Goal: Transaction & Acquisition: Book appointment/travel/reservation

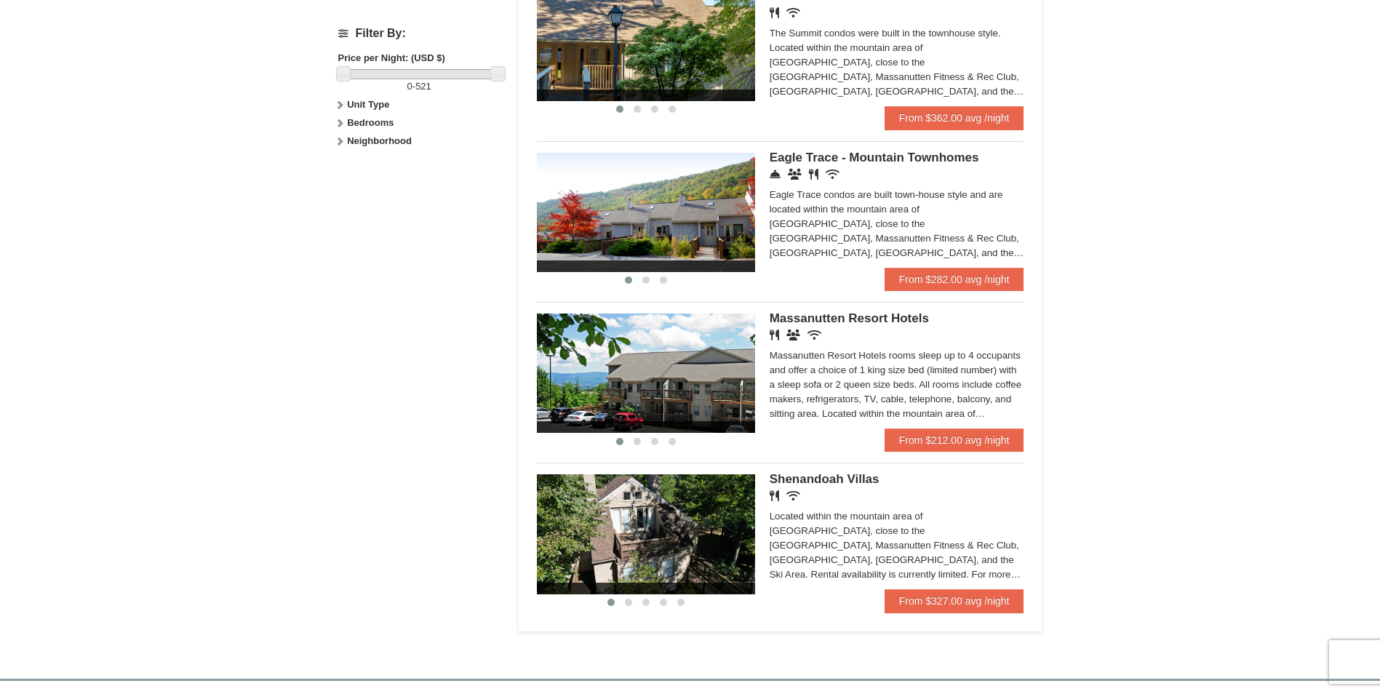
scroll to position [728, 0]
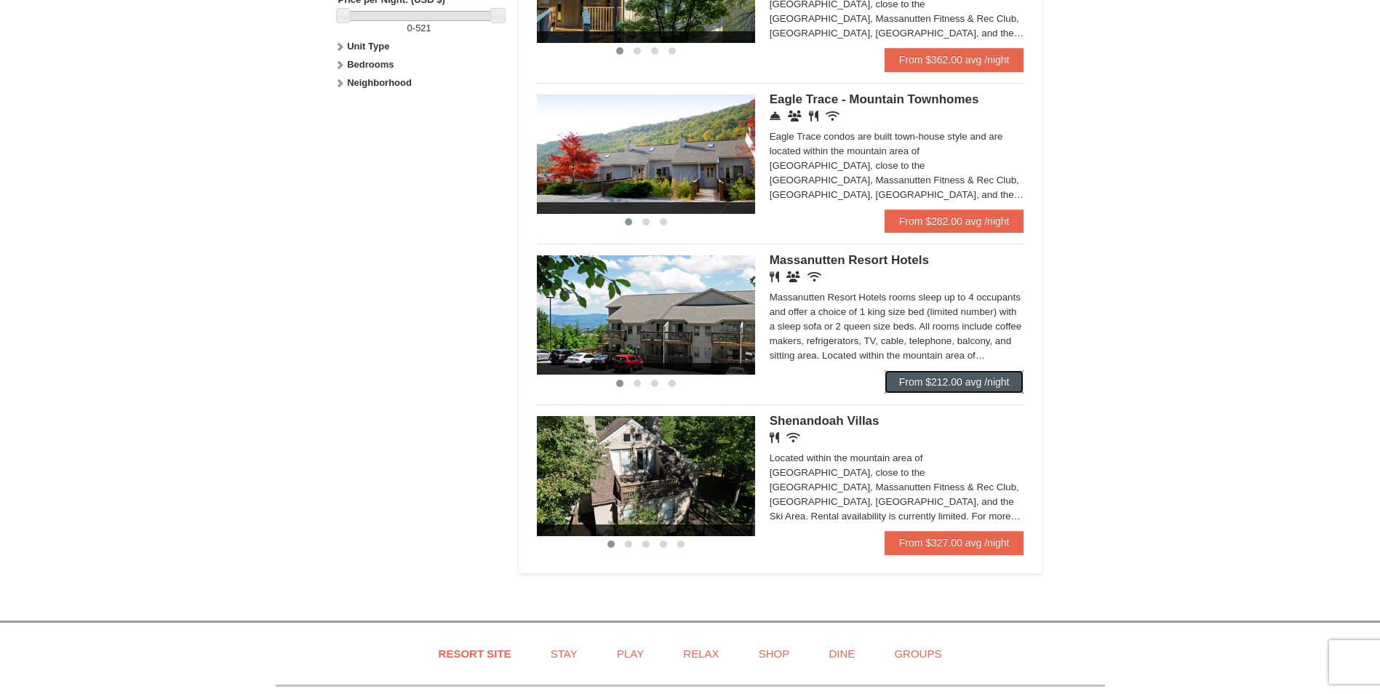
click at [969, 385] on link "From $212.00 avg /night" at bounding box center [955, 381] width 140 height 23
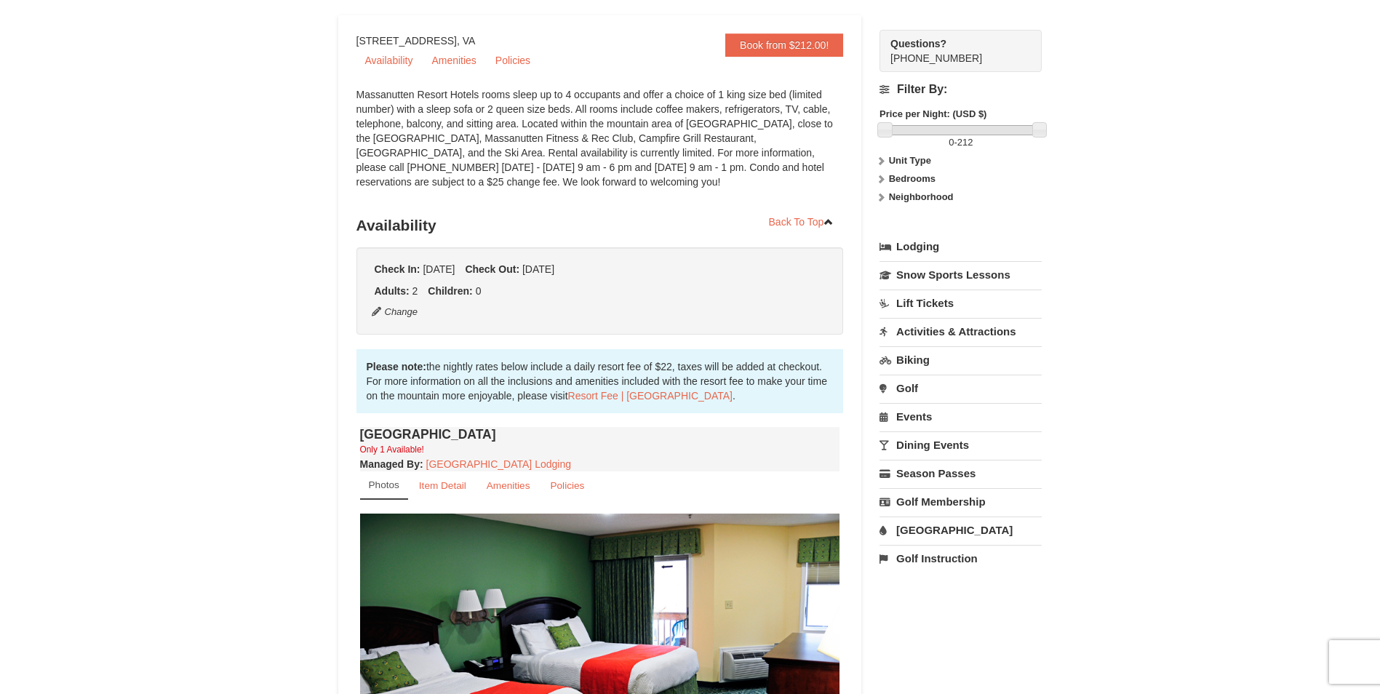
scroll to position [69, 0]
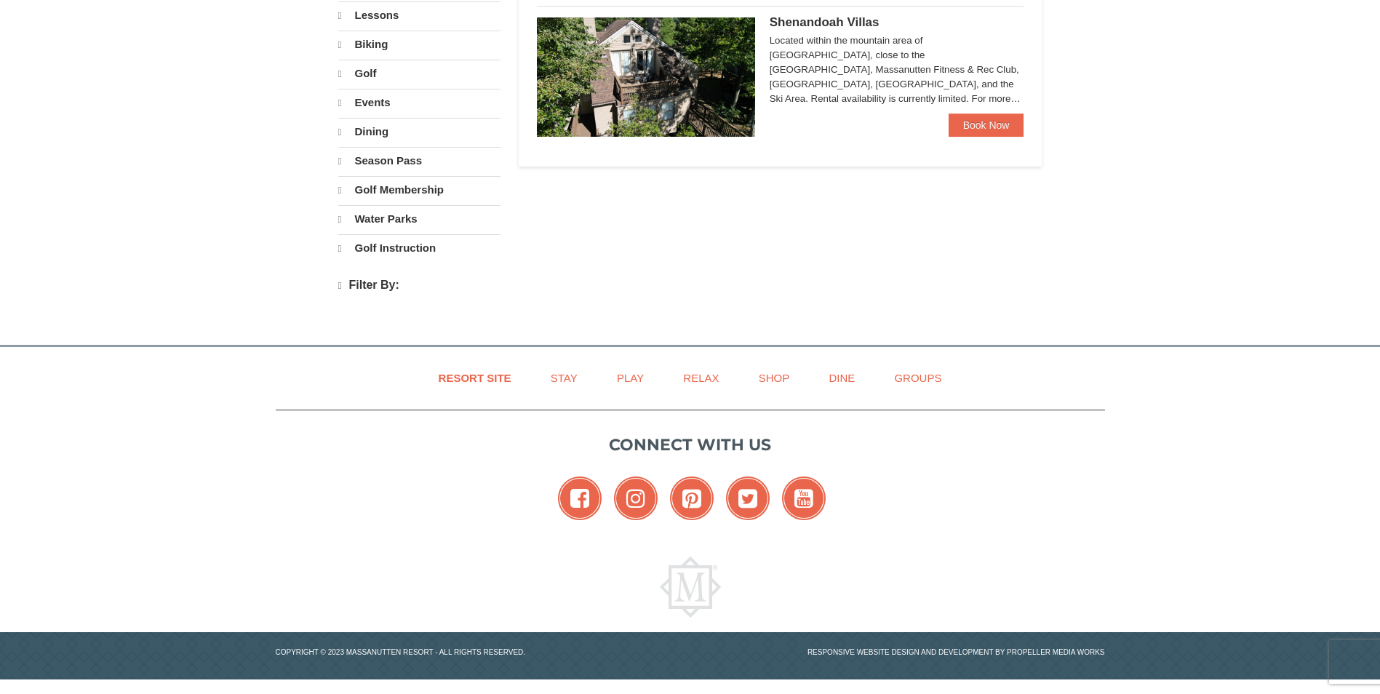
select select "10"
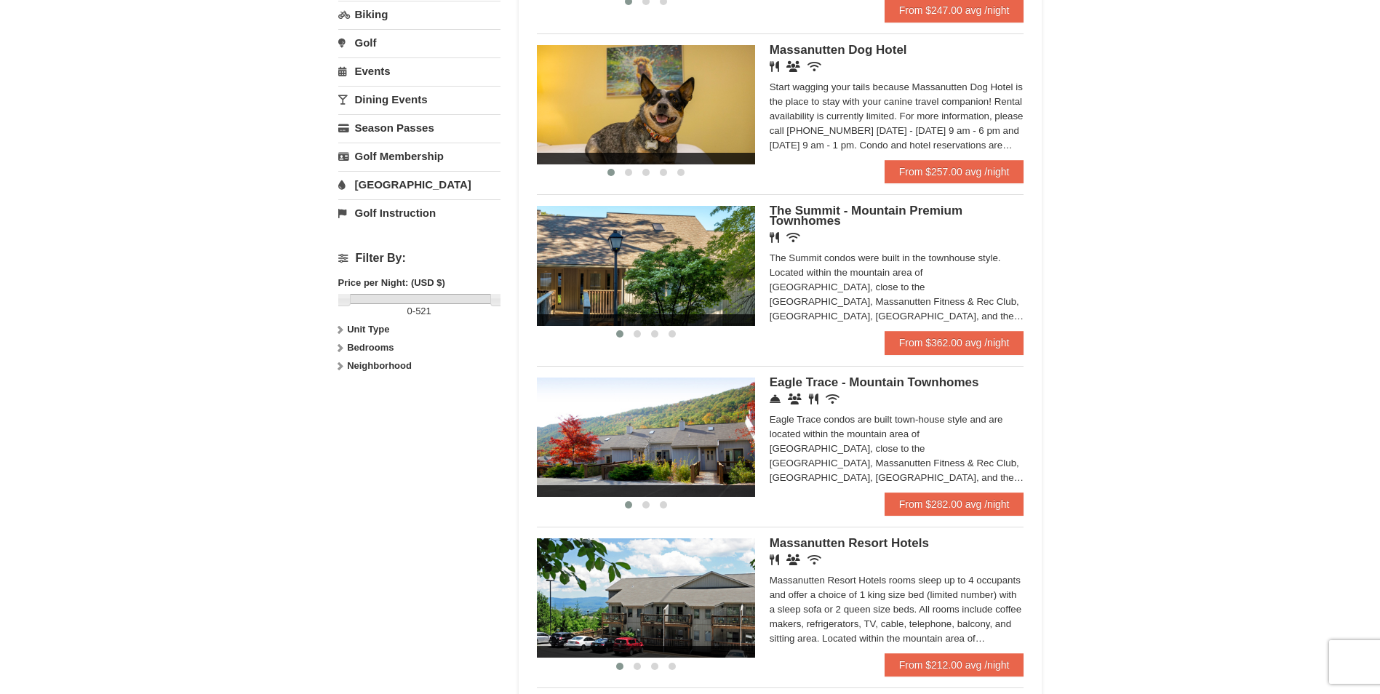
scroll to position [407, 0]
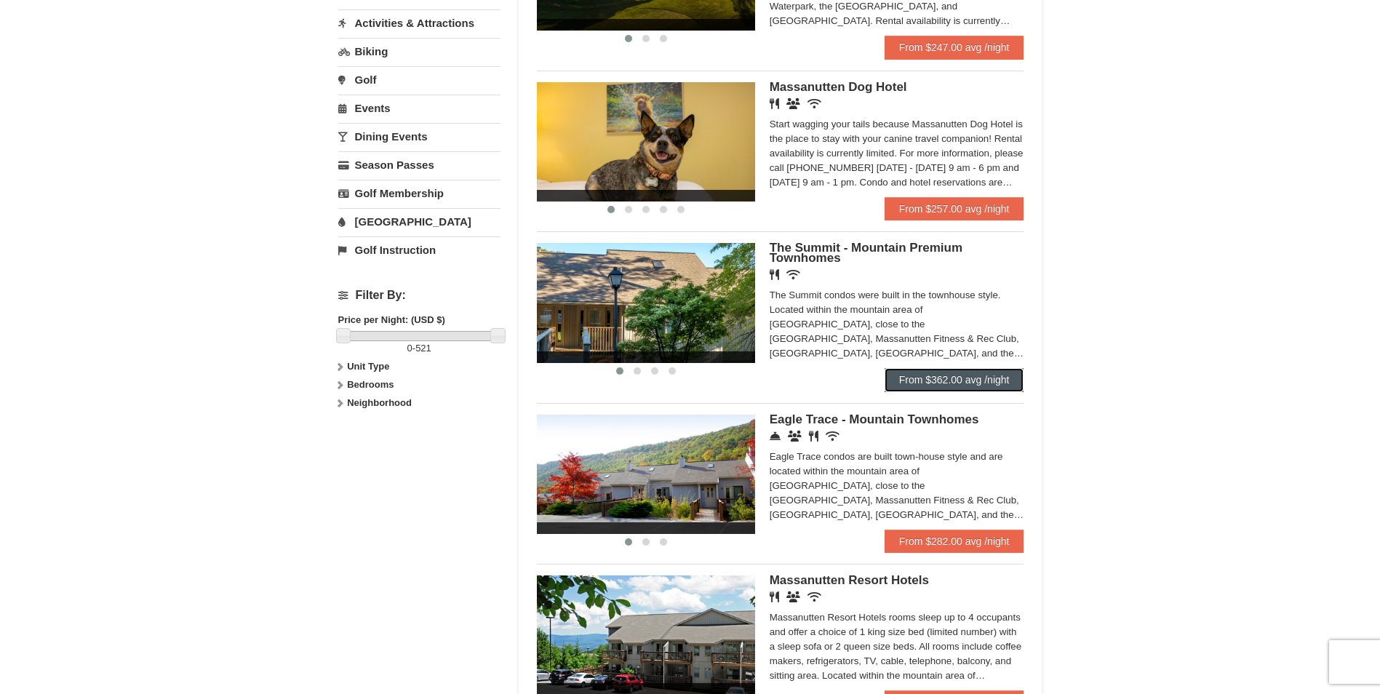
click at [934, 374] on link "From $362.00 avg /night" at bounding box center [955, 379] width 140 height 23
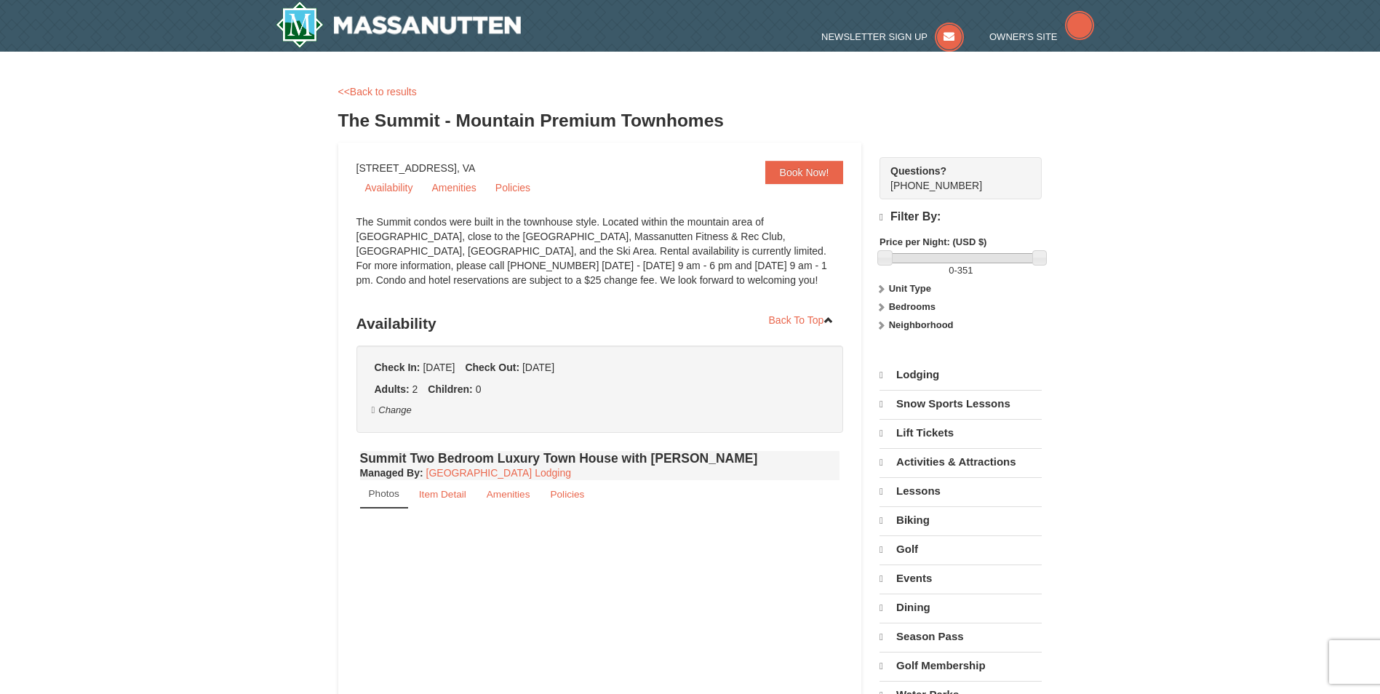
select select "10"
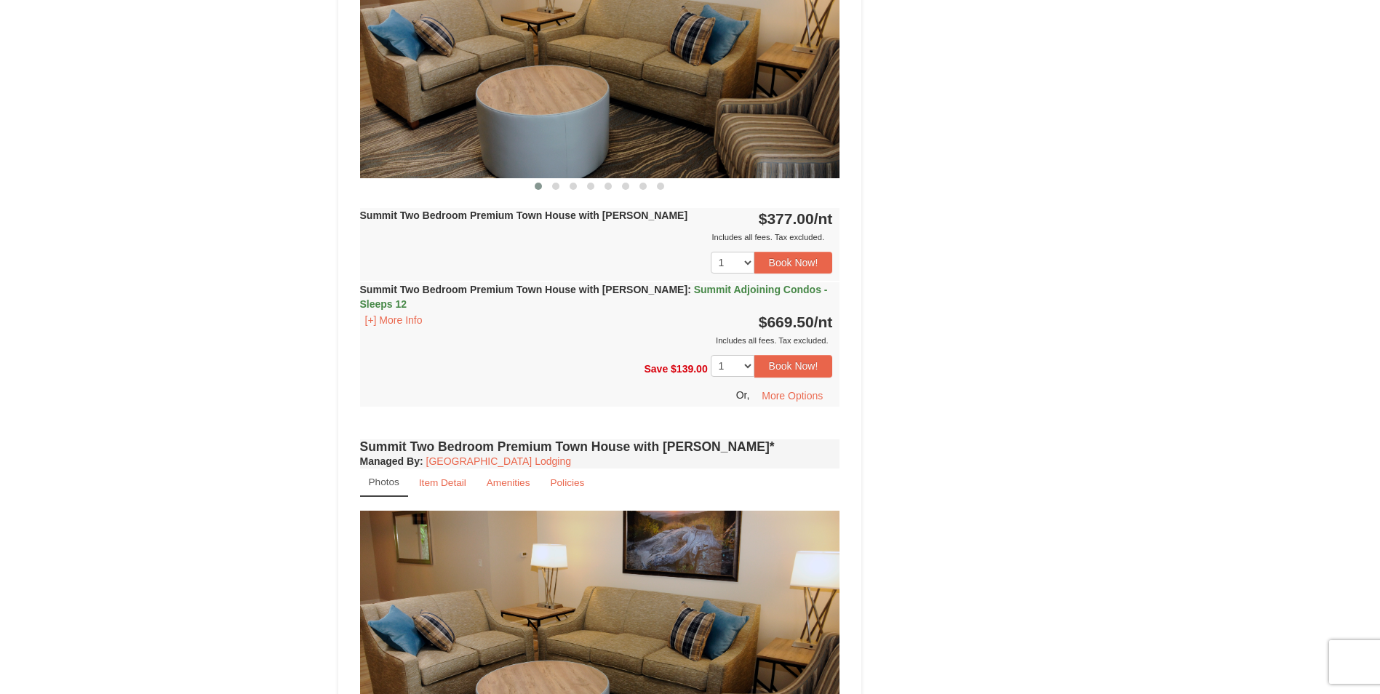
scroll to position [2255, 0]
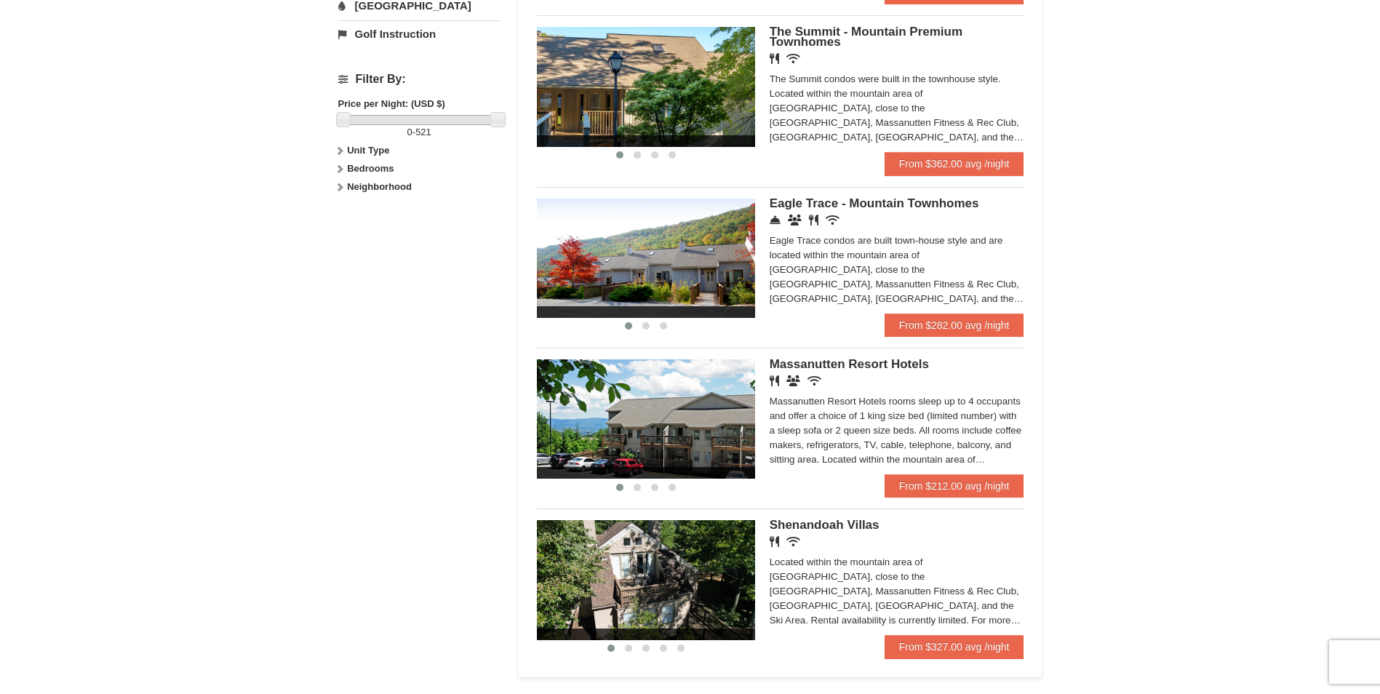
scroll to position [800, 0]
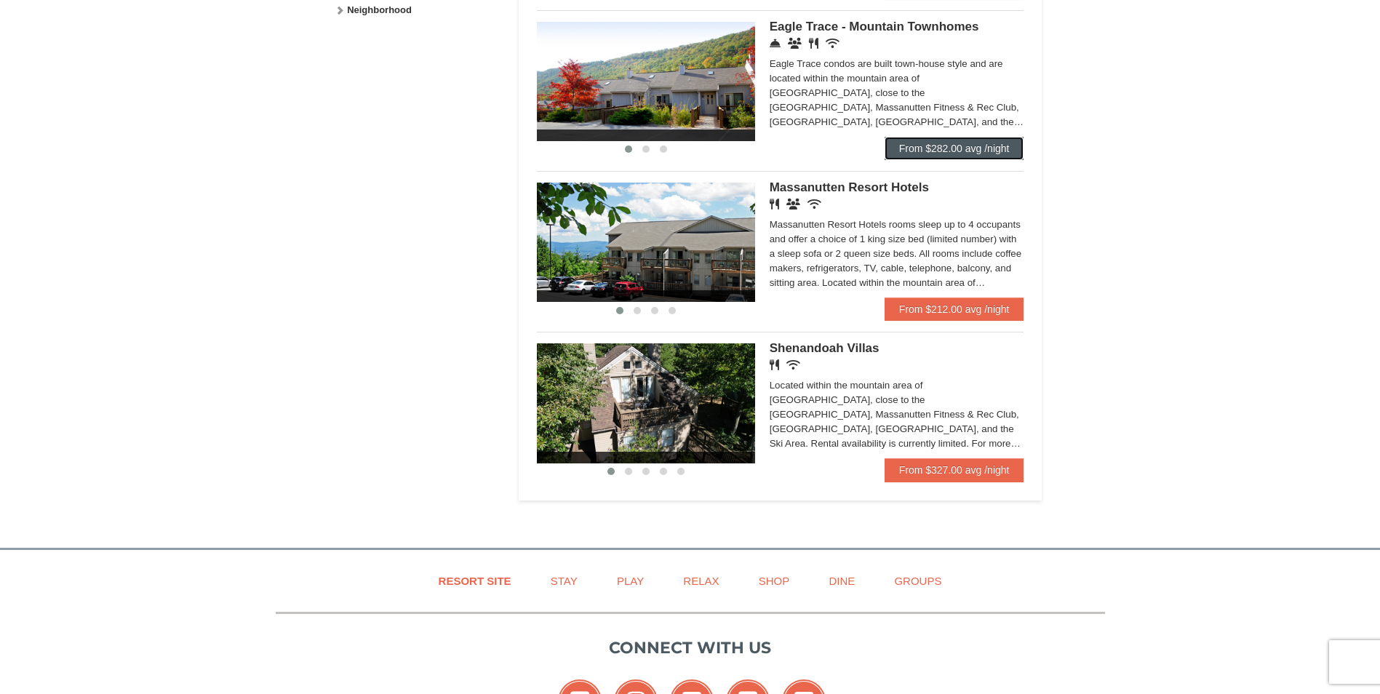
click at [941, 143] on link "From $282.00 avg /night" at bounding box center [955, 148] width 140 height 23
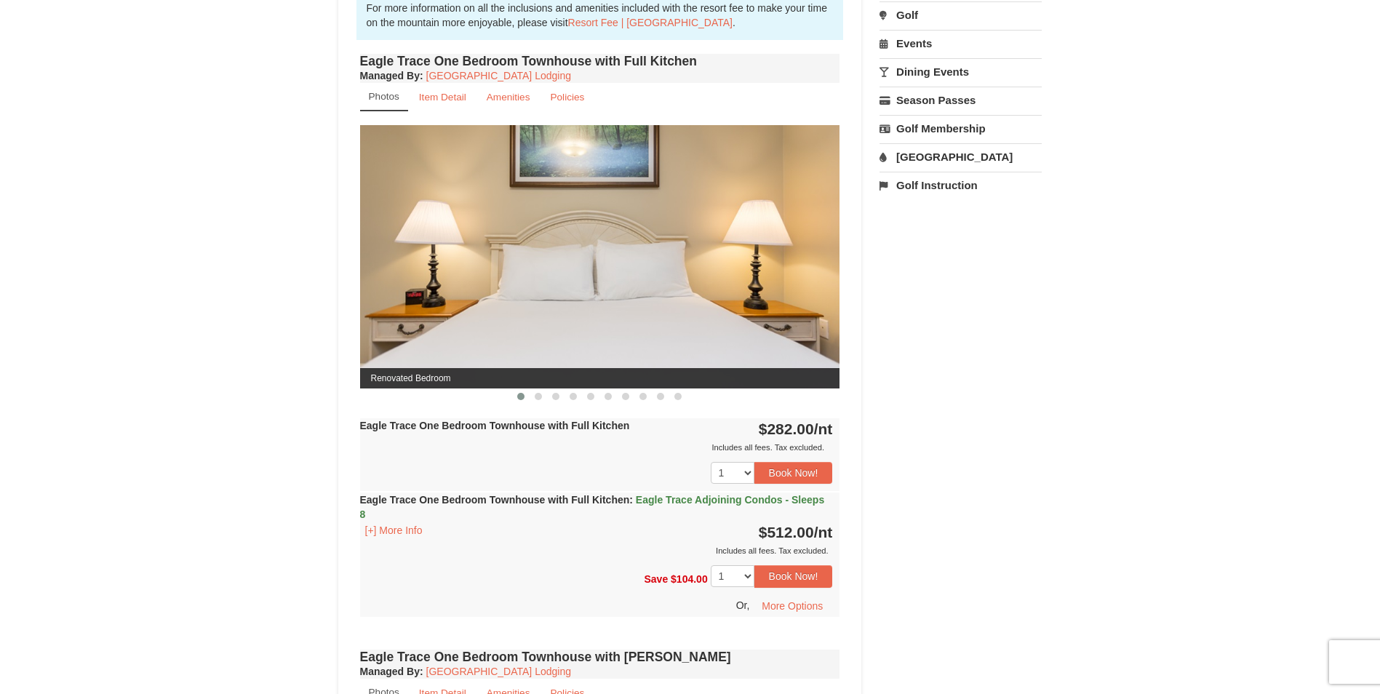
scroll to position [509, 0]
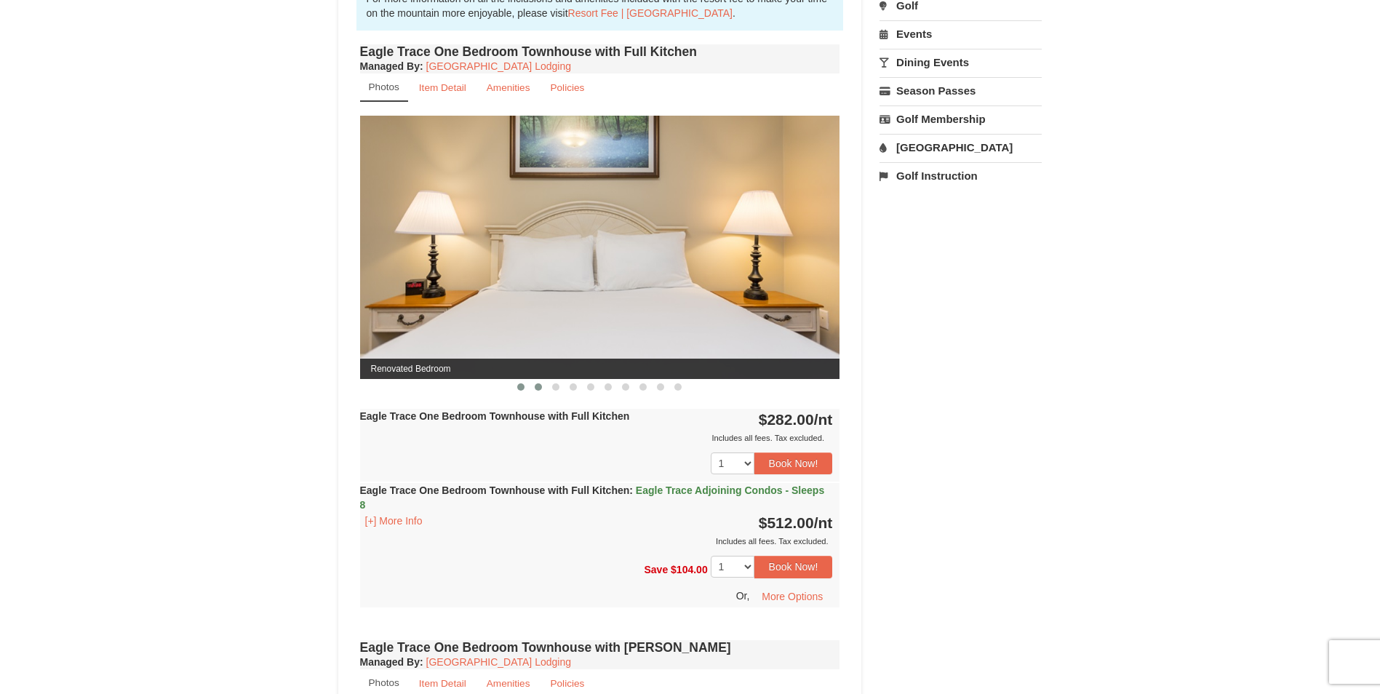
click at [535, 389] on span at bounding box center [538, 386] width 7 height 7
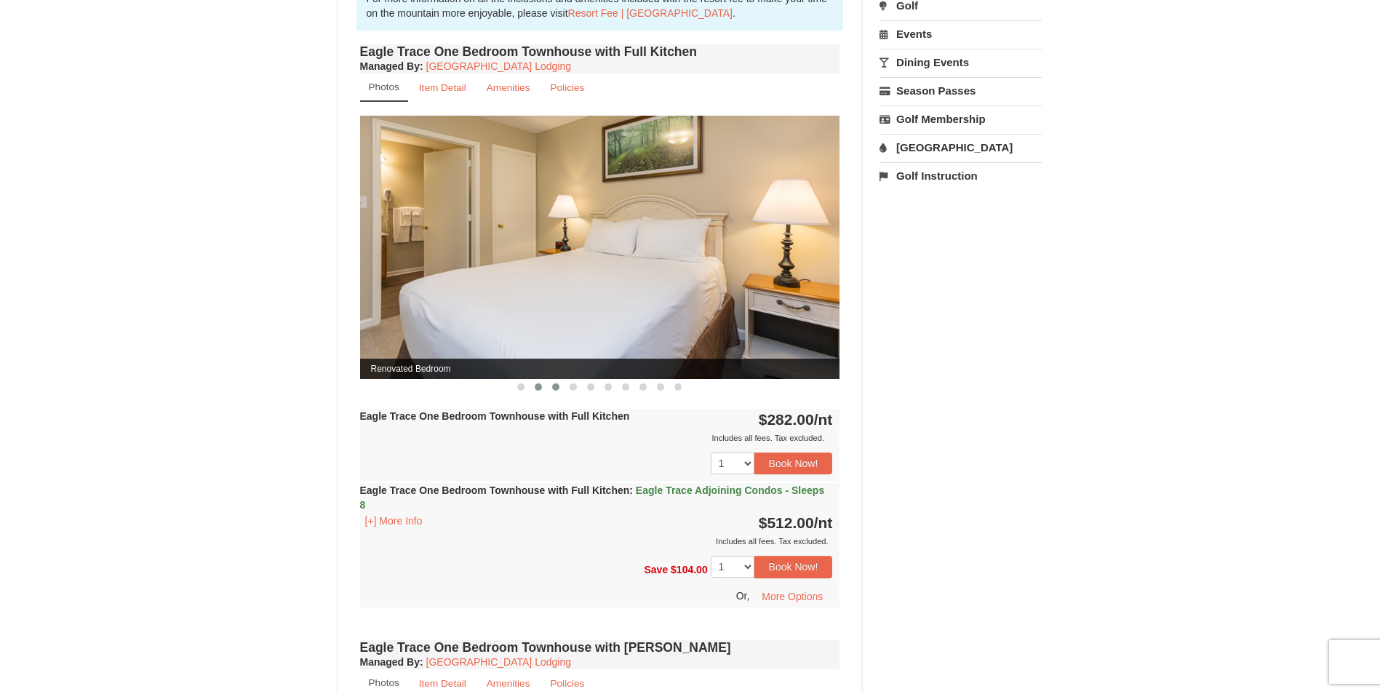
click at [555, 389] on span at bounding box center [555, 386] width 7 height 7
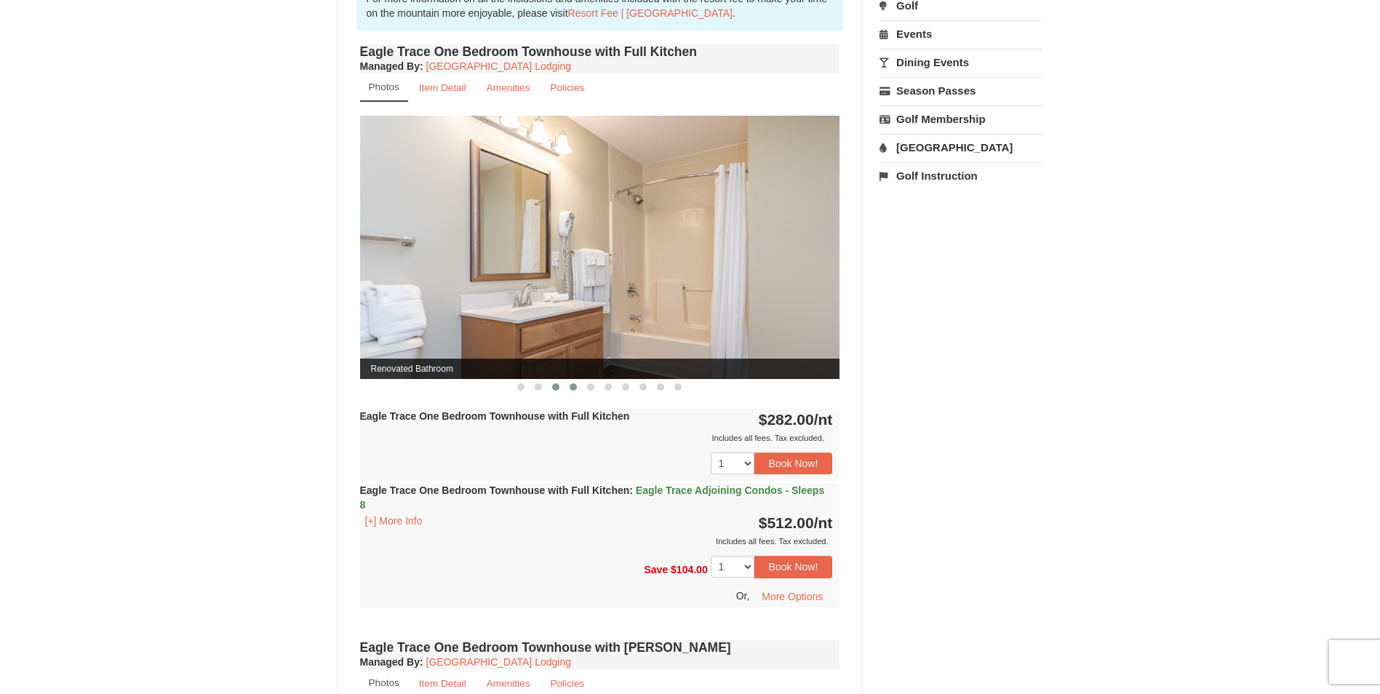
click at [574, 389] on span at bounding box center [573, 386] width 7 height 7
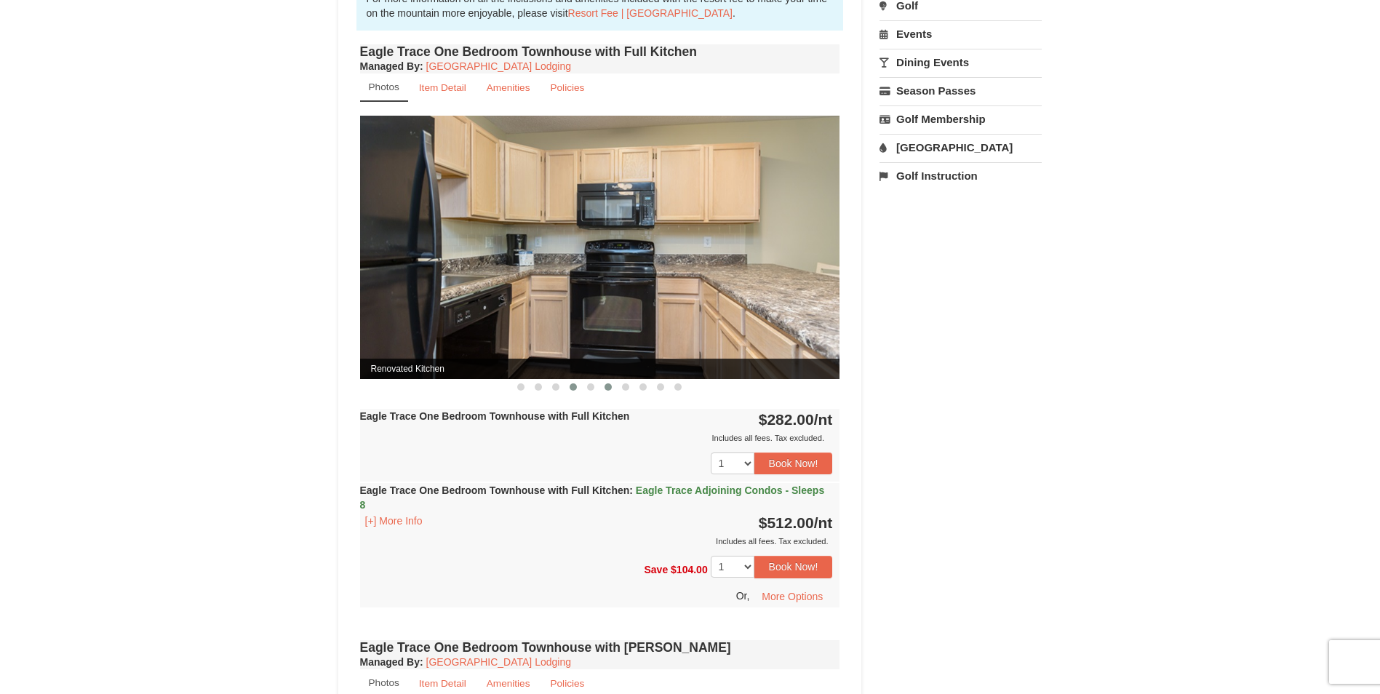
drag, startPoint x: 608, startPoint y: 389, endPoint x: 629, endPoint y: 389, distance: 21.8
click at [608, 389] on span at bounding box center [608, 386] width 7 height 7
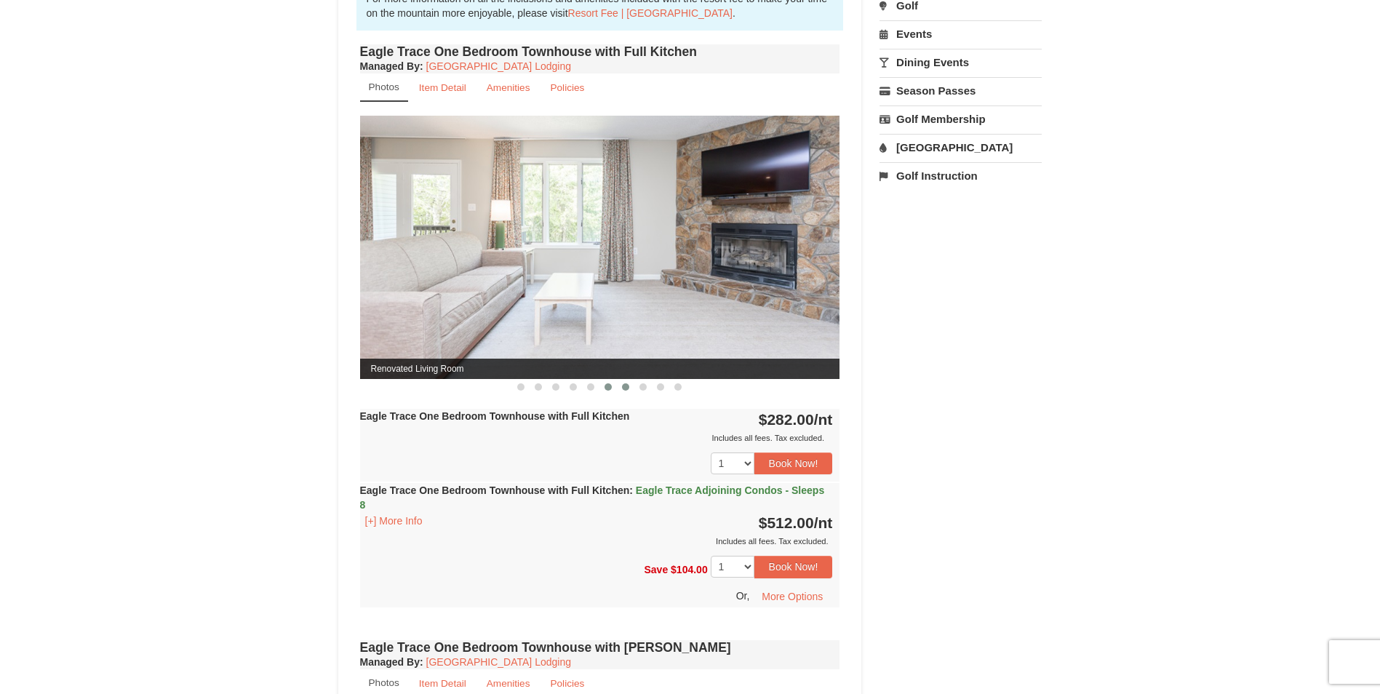
click at [626, 388] on span at bounding box center [625, 386] width 7 height 7
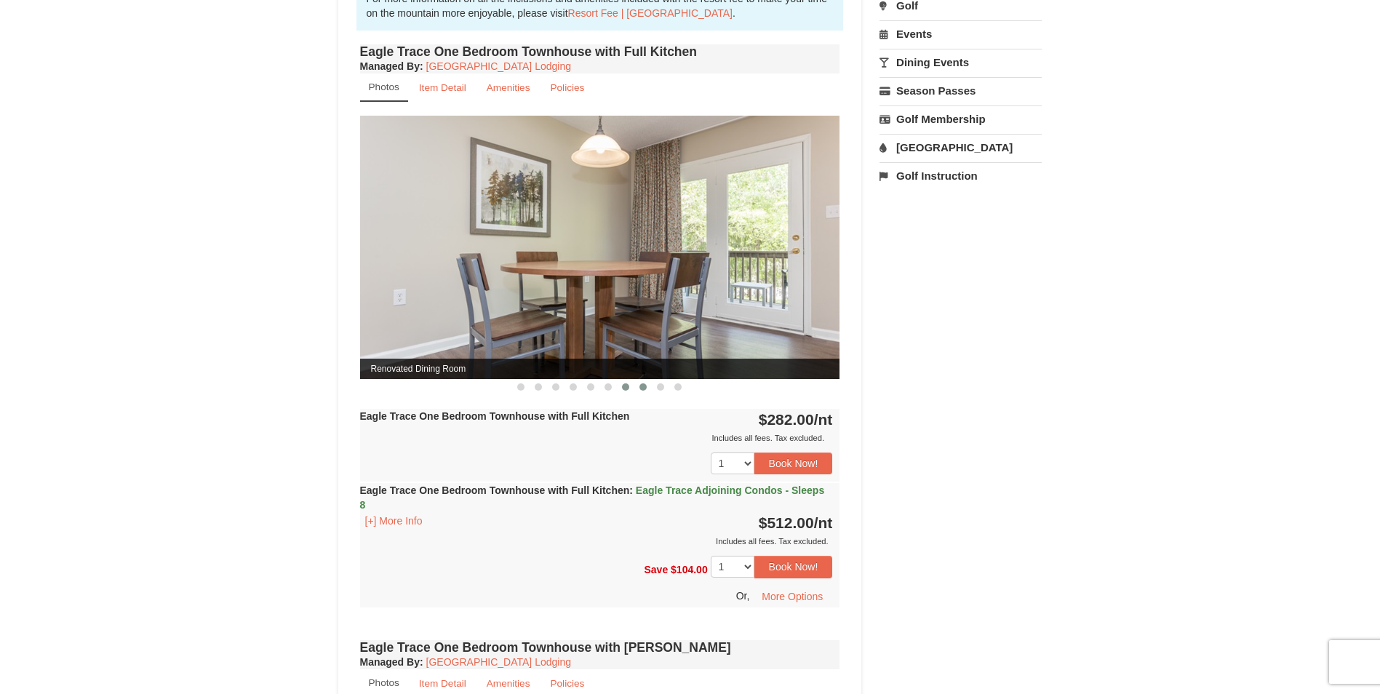
click at [644, 388] on span at bounding box center [643, 386] width 7 height 7
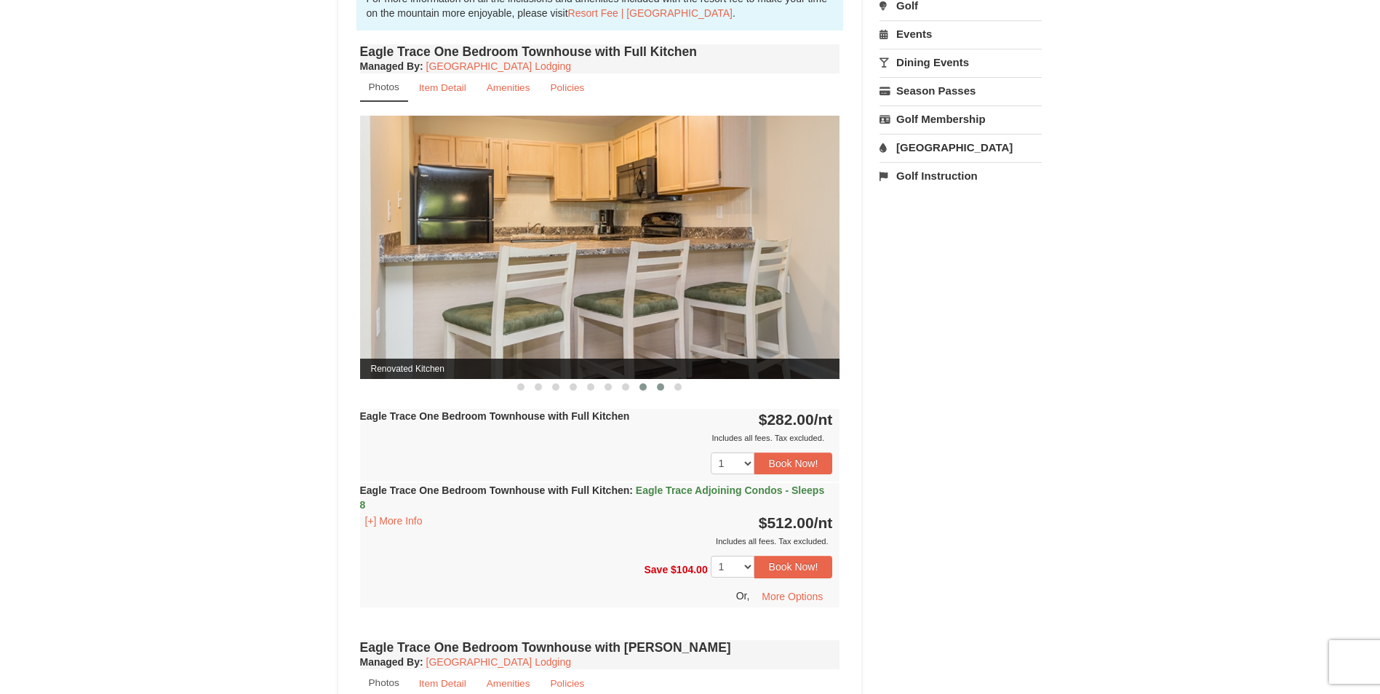
click at [662, 388] on span at bounding box center [660, 386] width 7 height 7
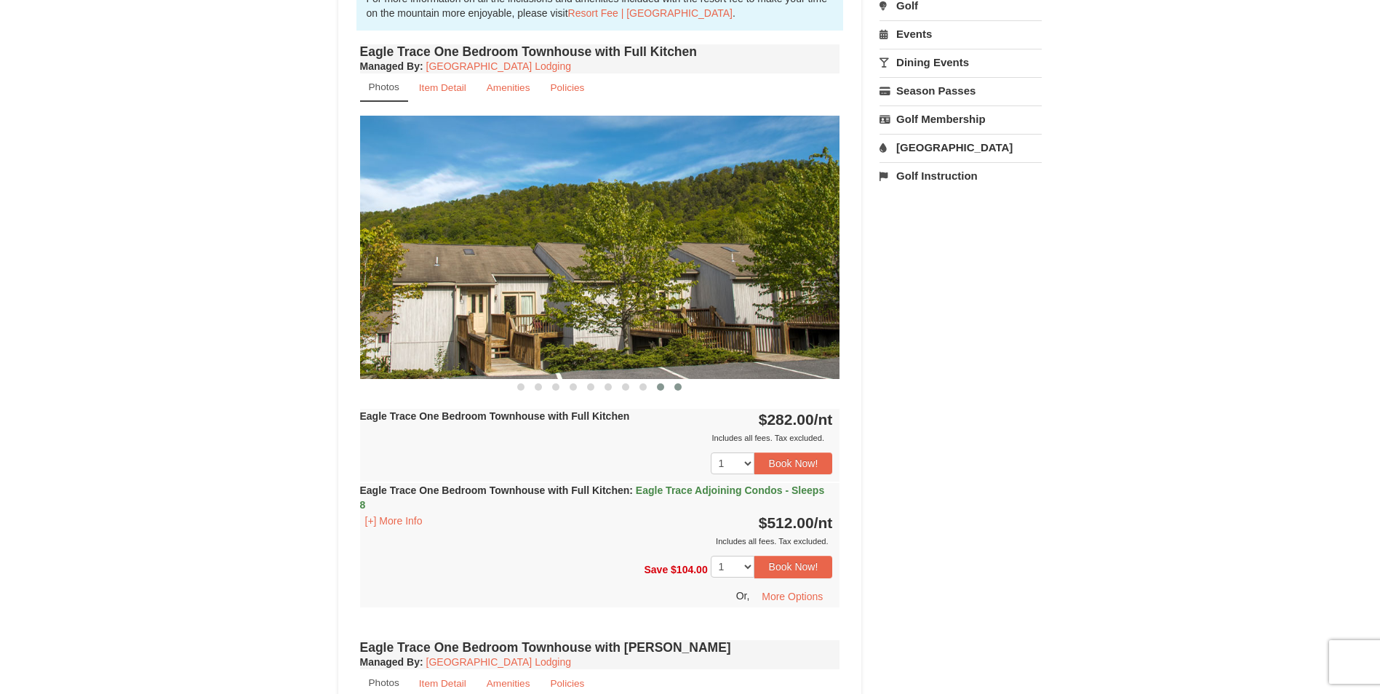
click at [675, 388] on span at bounding box center [677, 386] width 7 height 7
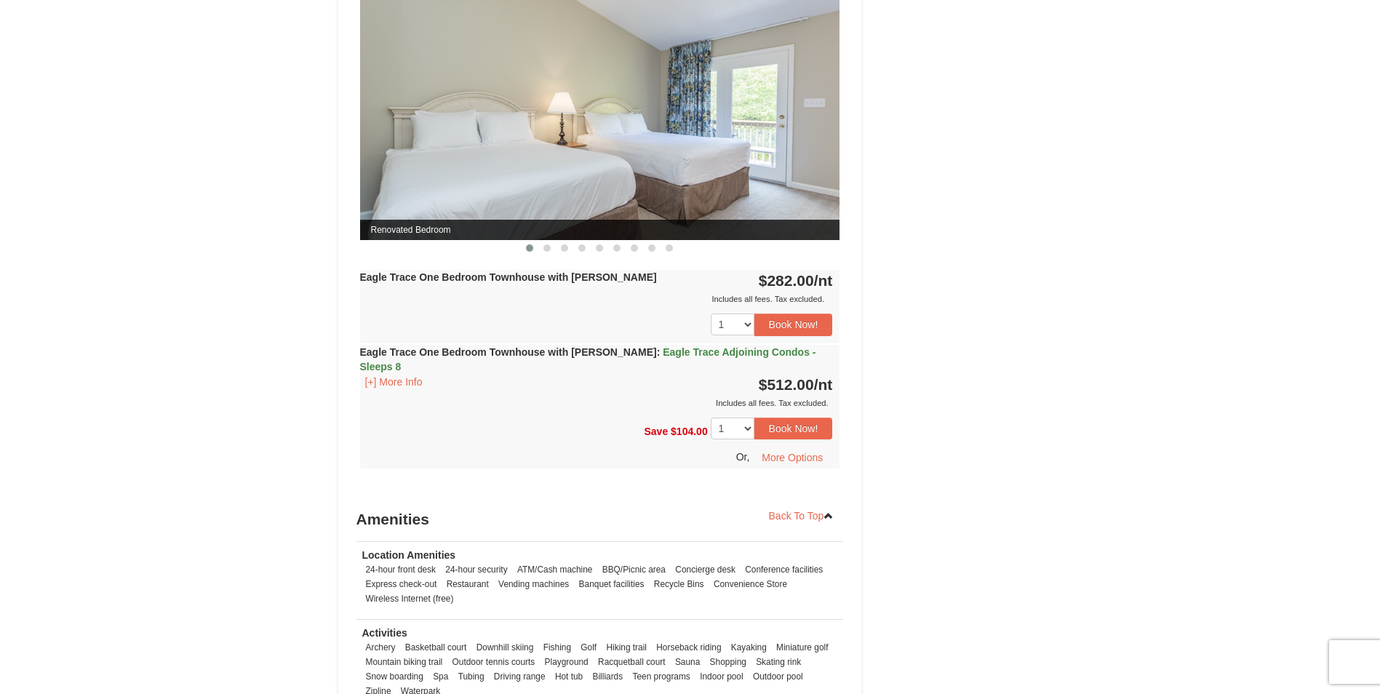
scroll to position [1226, 0]
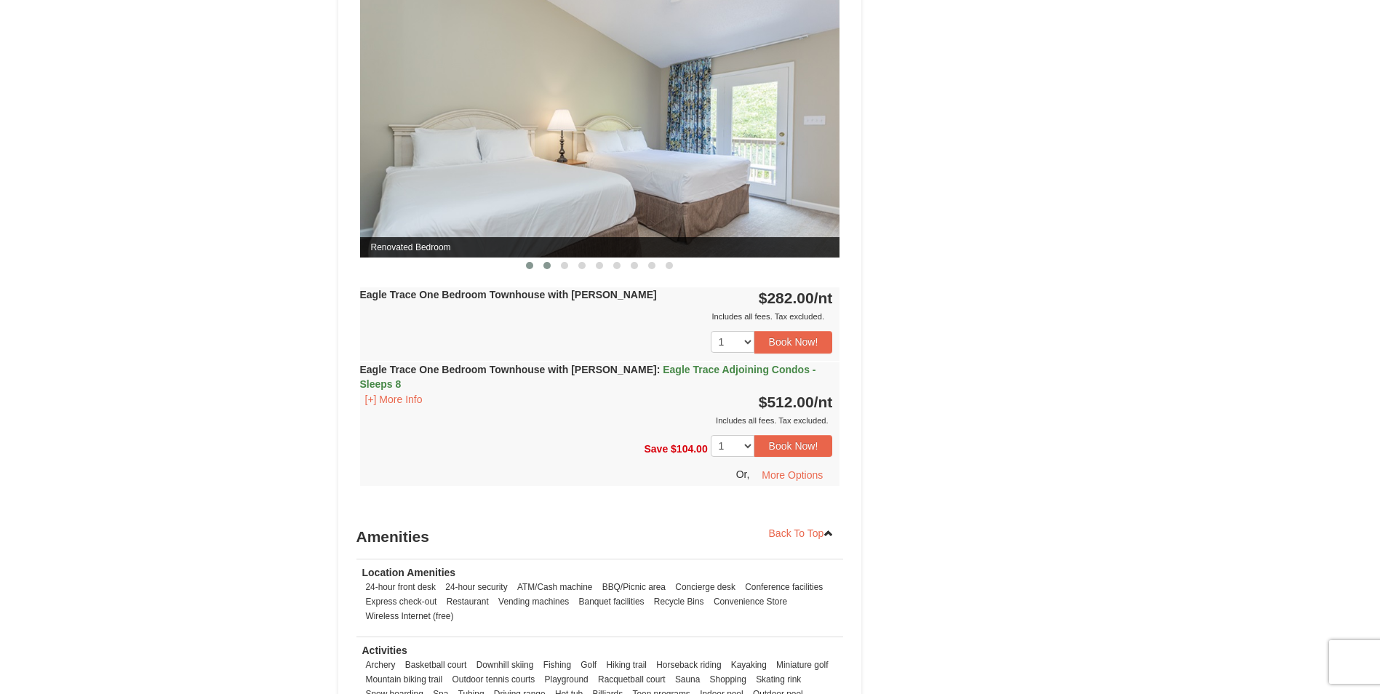
click at [546, 263] on span at bounding box center [546, 265] width 7 height 7
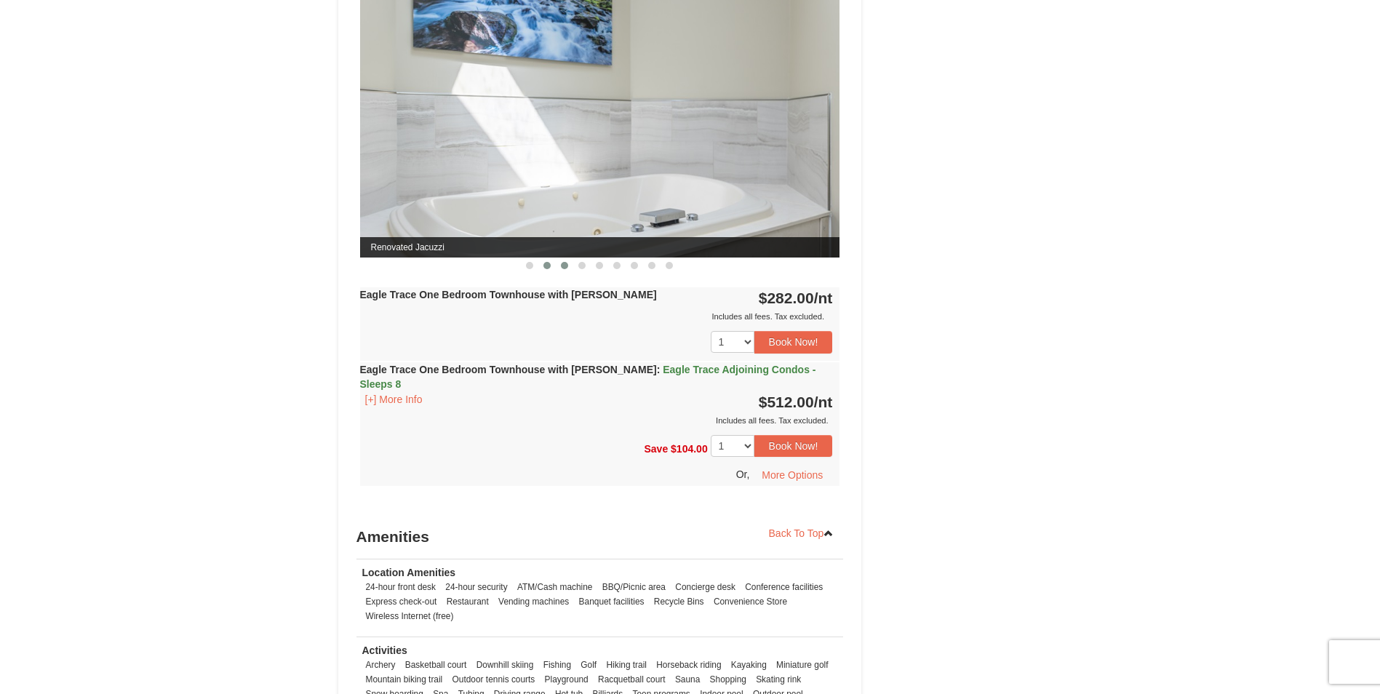
click at [563, 265] on span at bounding box center [564, 265] width 7 height 7
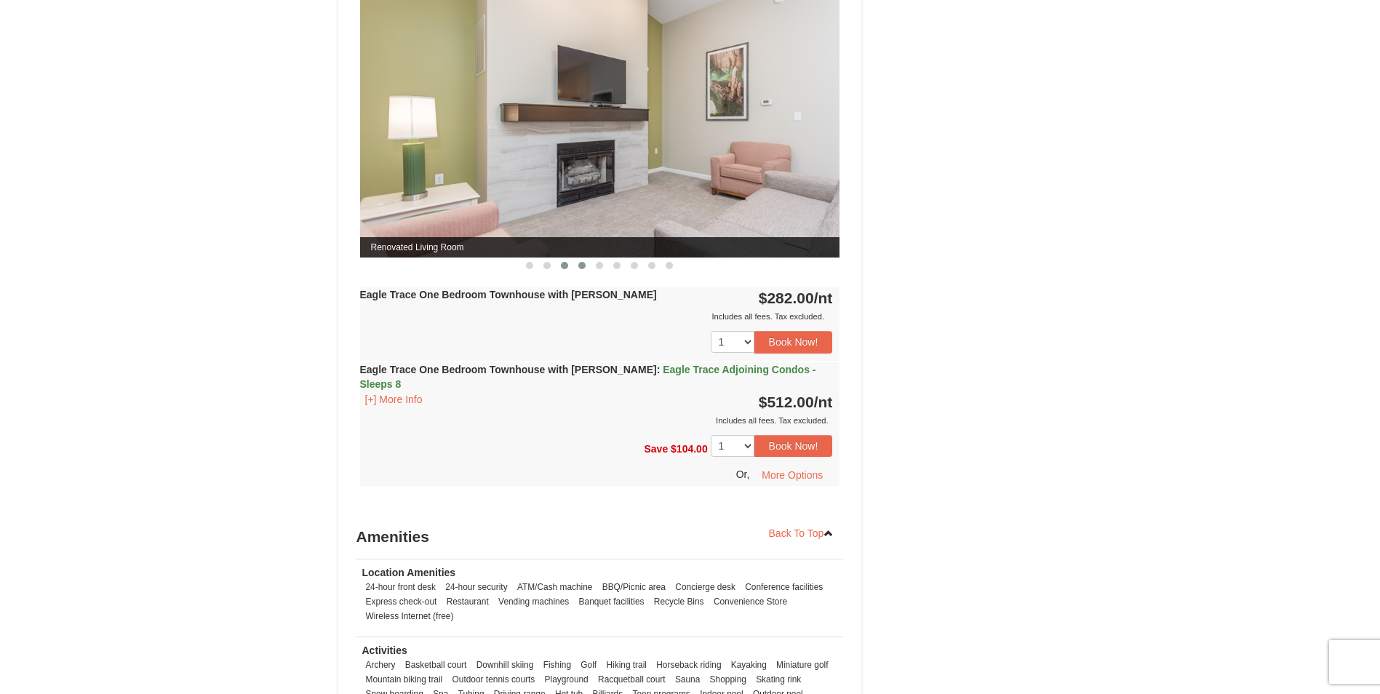
click at [581, 265] on span at bounding box center [581, 265] width 7 height 7
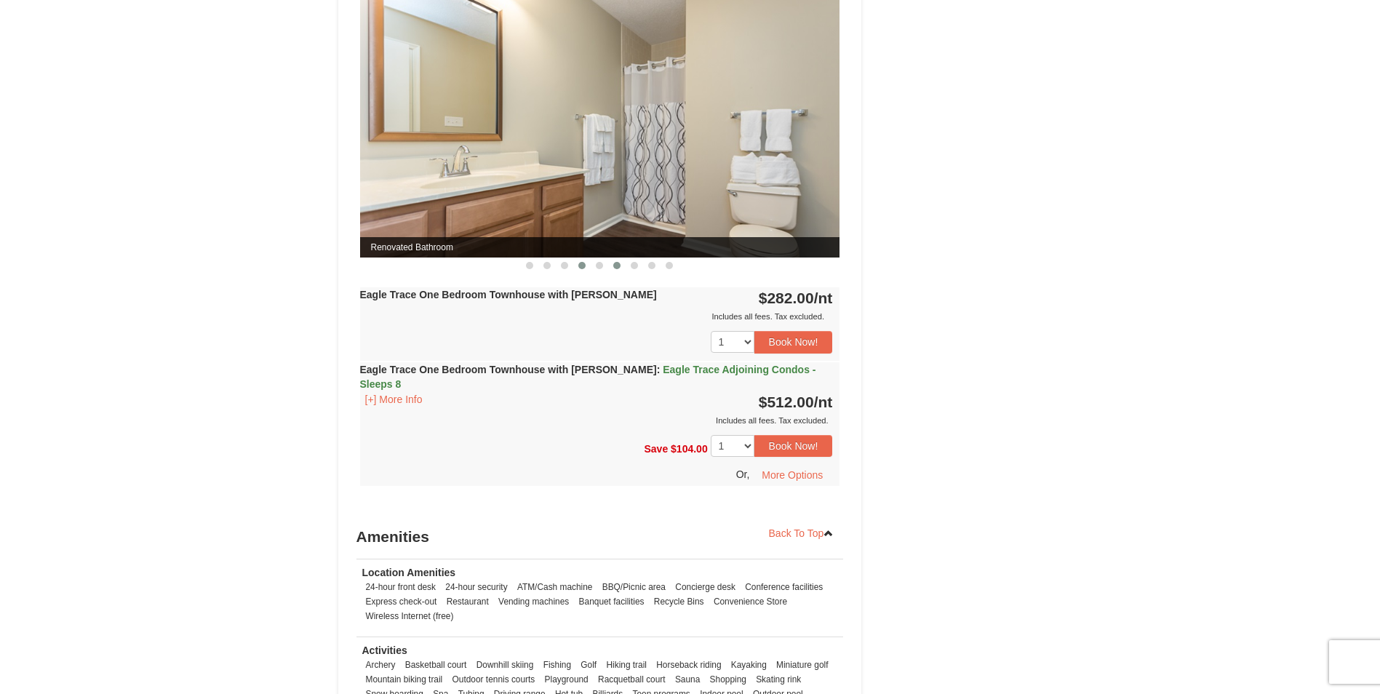
click at [612, 267] on button at bounding box center [616, 265] width 17 height 15
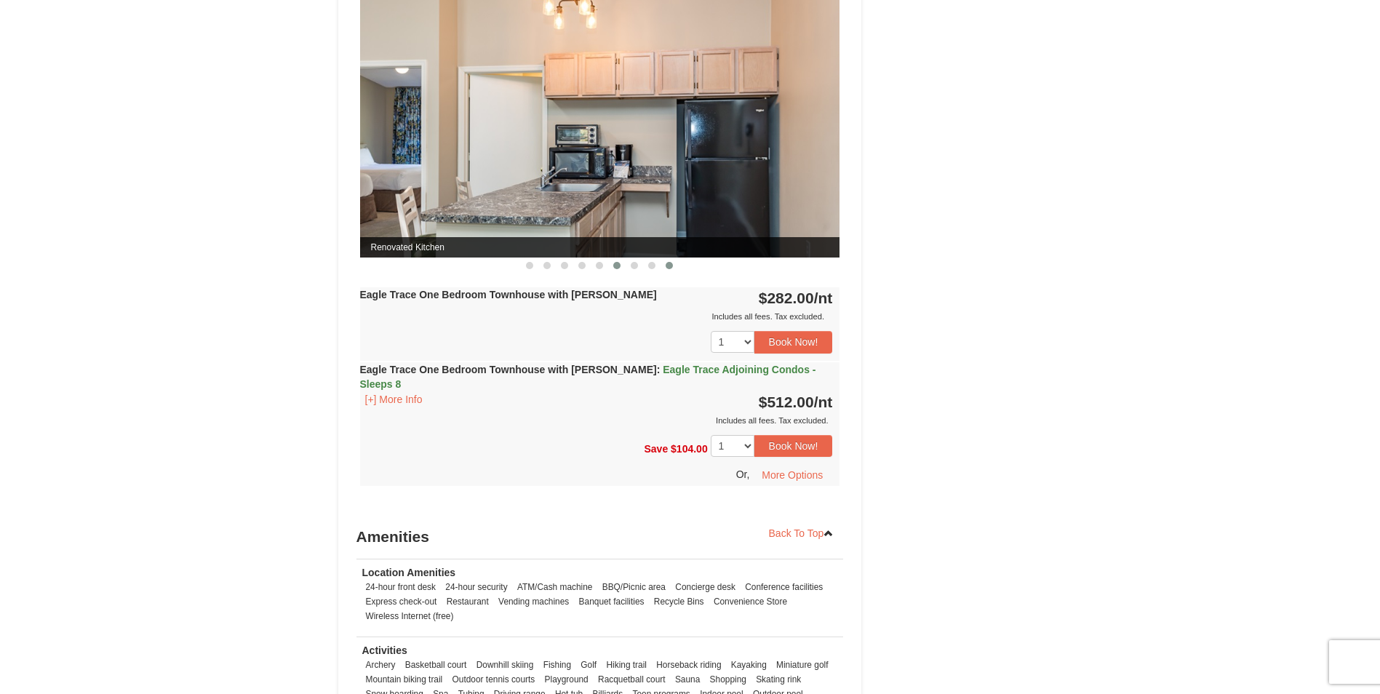
click at [672, 267] on span at bounding box center [669, 265] width 7 height 7
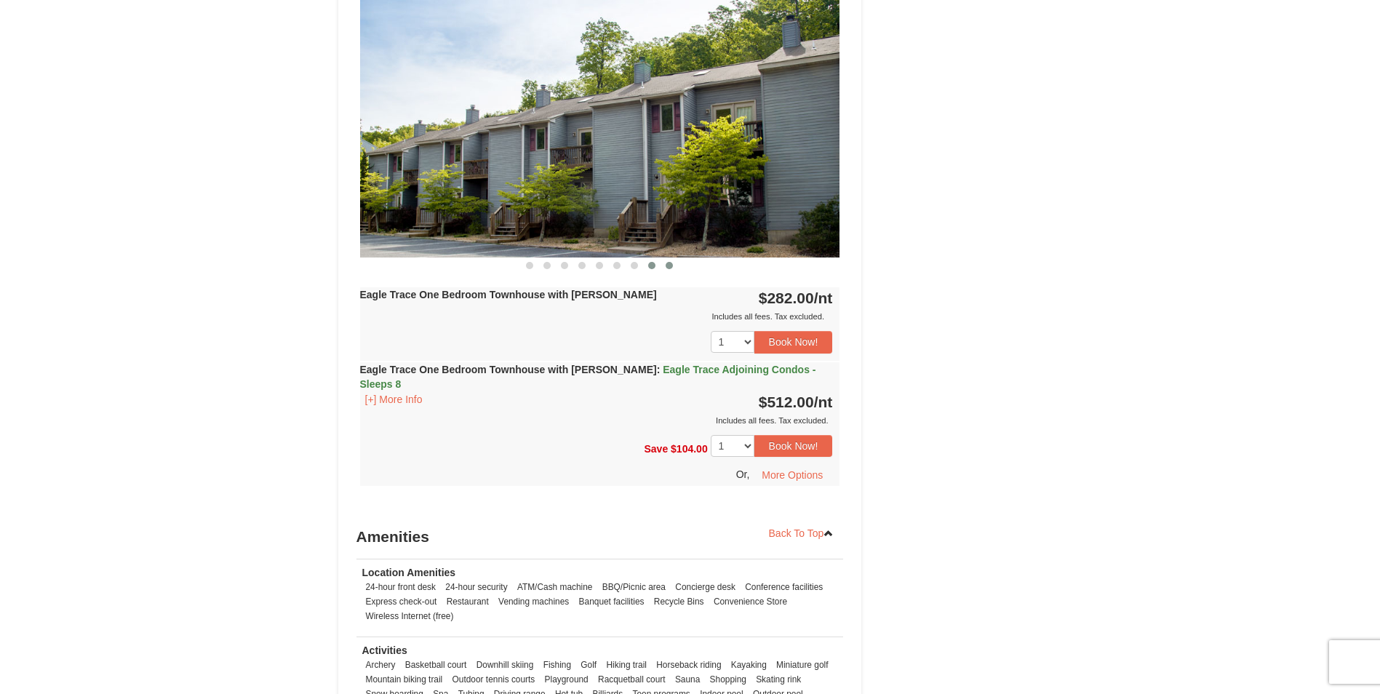
click at [650, 268] on span at bounding box center [651, 265] width 7 height 7
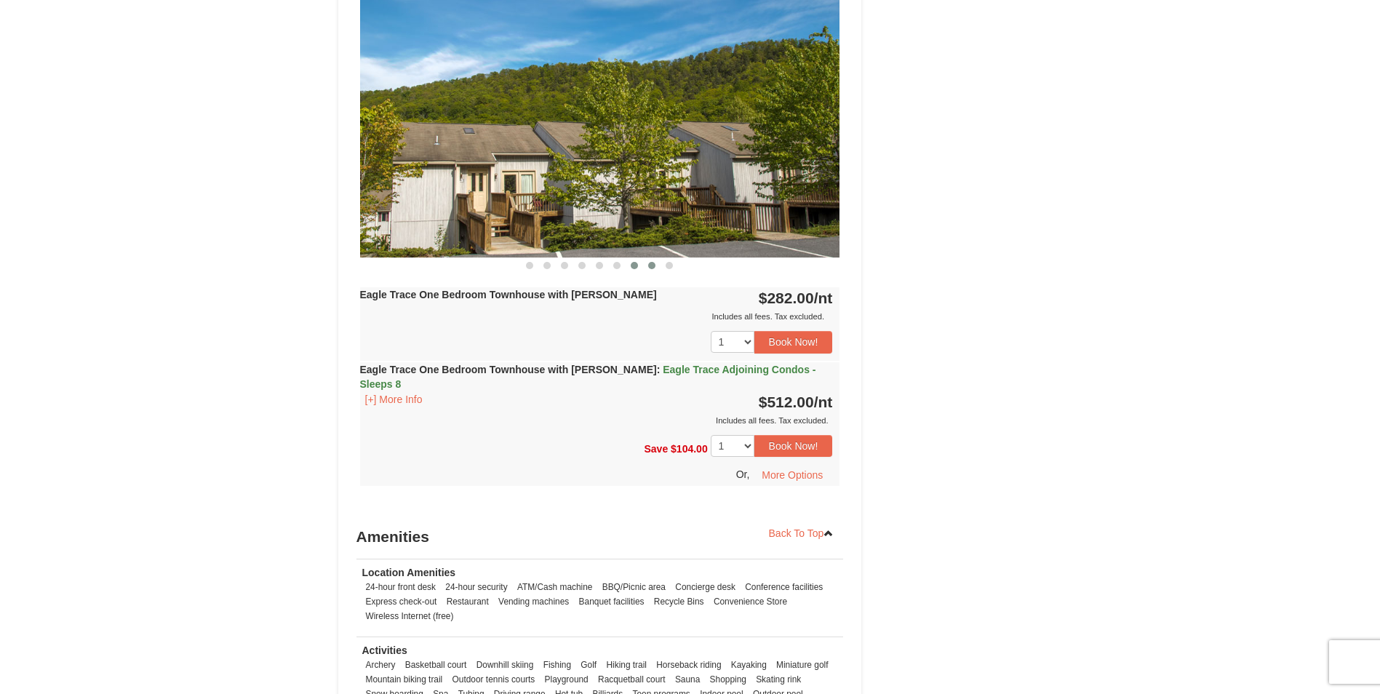
click at [636, 268] on span at bounding box center [634, 265] width 7 height 7
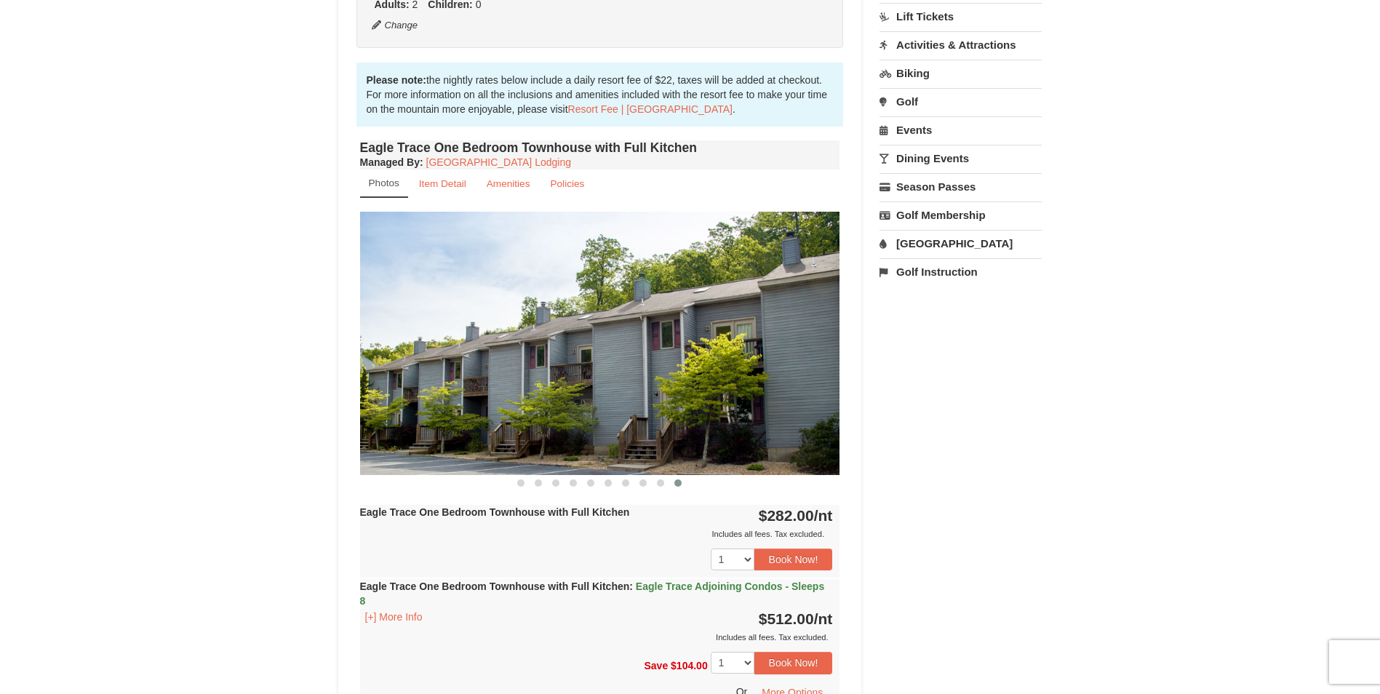
scroll to position [280, 0]
